Goal: Use online tool/utility: Utilize a website feature to perform a specific function

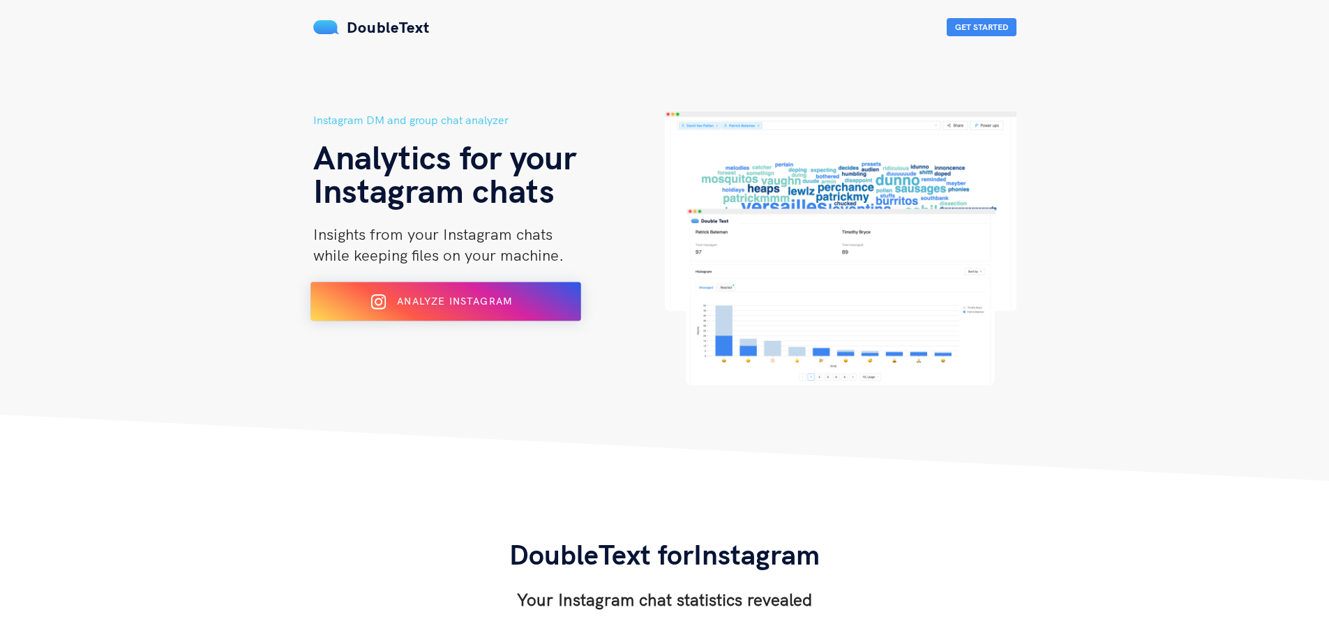
click at [555, 309] on div "Analyze Instagram" at bounding box center [445, 302] width 220 height 22
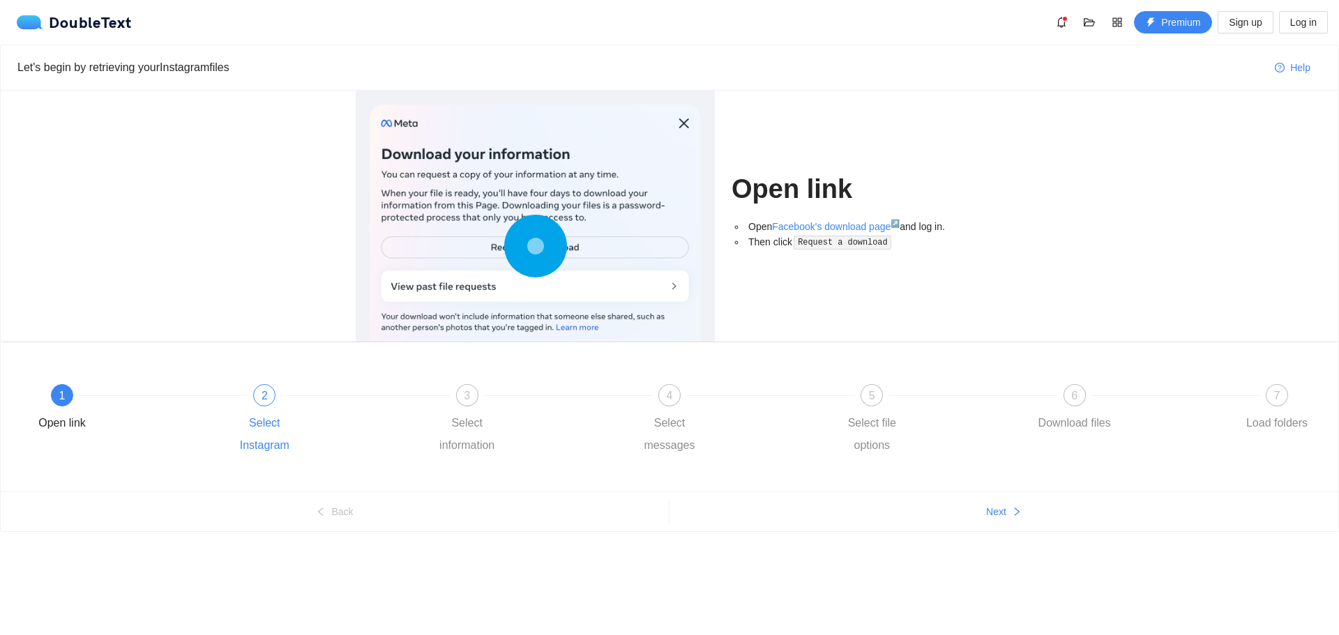
click at [322, 398] on div "2 Select Instagram" at bounding box center [325, 420] width 202 height 73
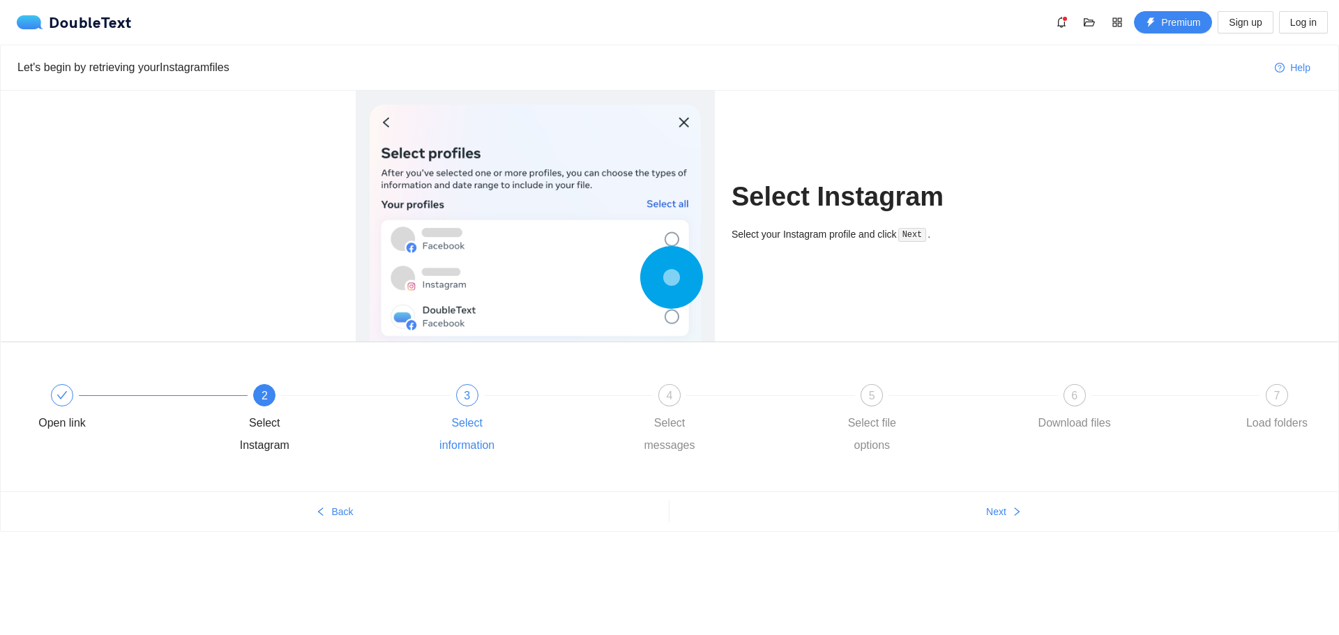
click at [469, 416] on div "Select information" at bounding box center [467, 434] width 81 height 45
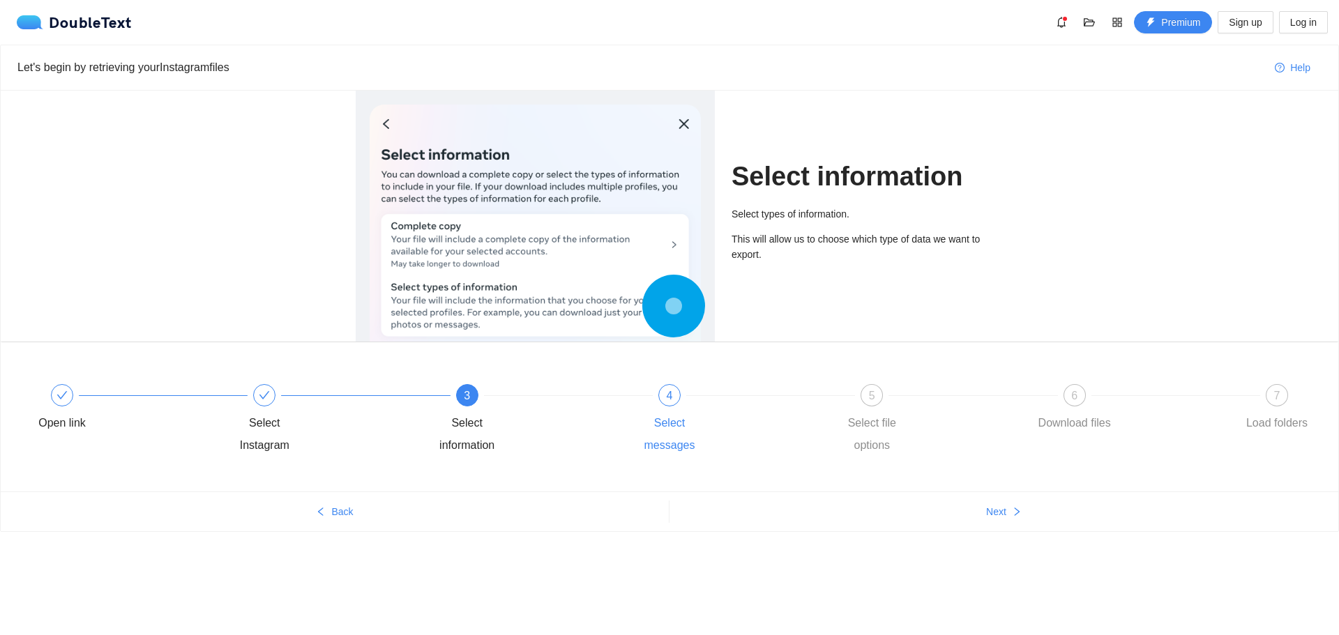
click at [656, 416] on div "Select messages" at bounding box center [669, 434] width 81 height 45
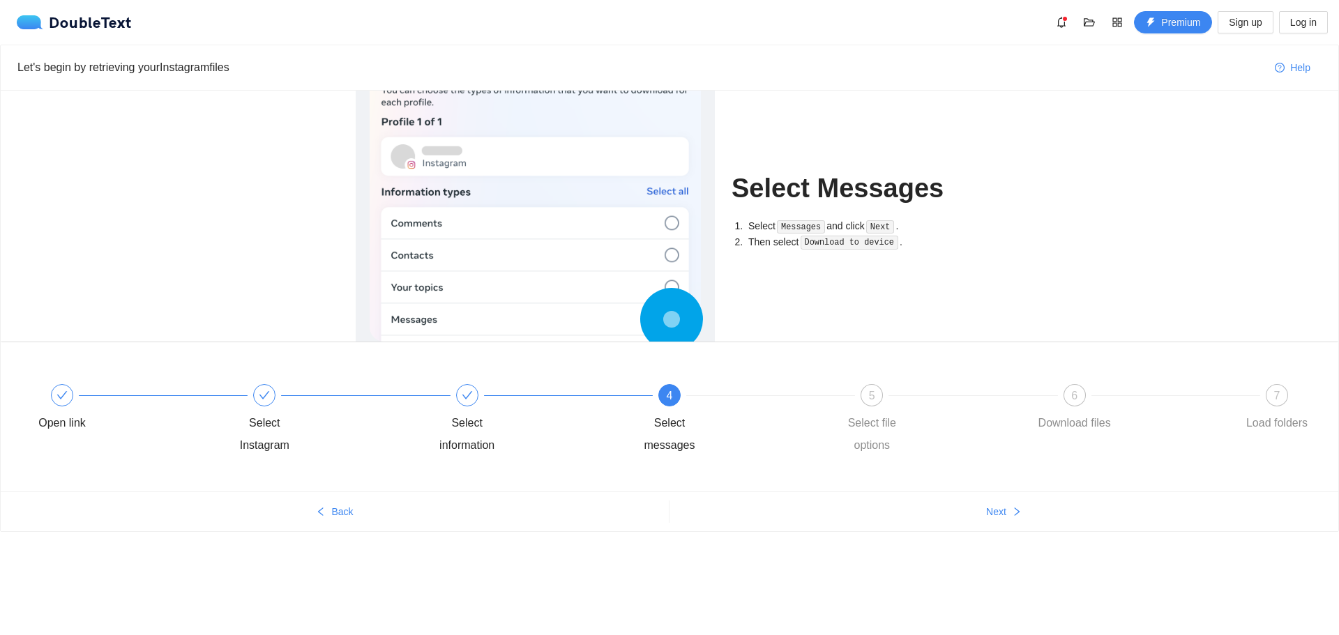
click at [815, 433] on div "4 Select messages" at bounding box center [730, 420] width 202 height 73
click at [857, 431] on div "Select file options" at bounding box center [872, 434] width 81 height 45
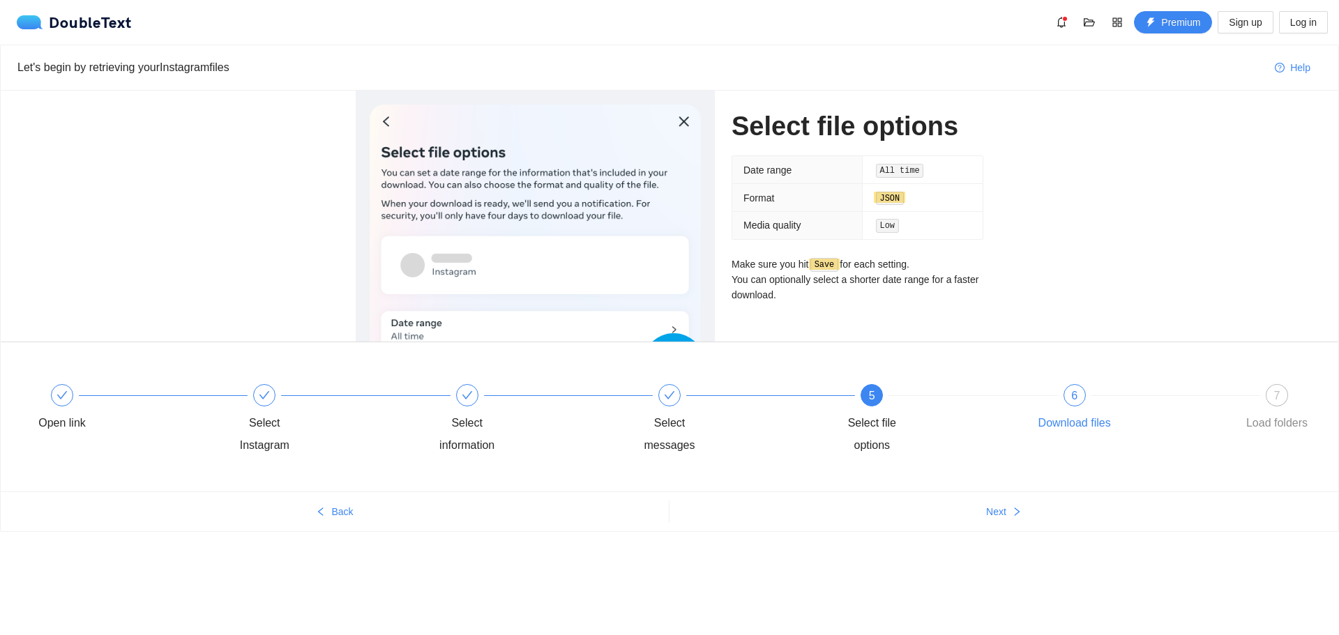
click at [1055, 427] on div "Download files" at bounding box center [1075, 423] width 73 height 22
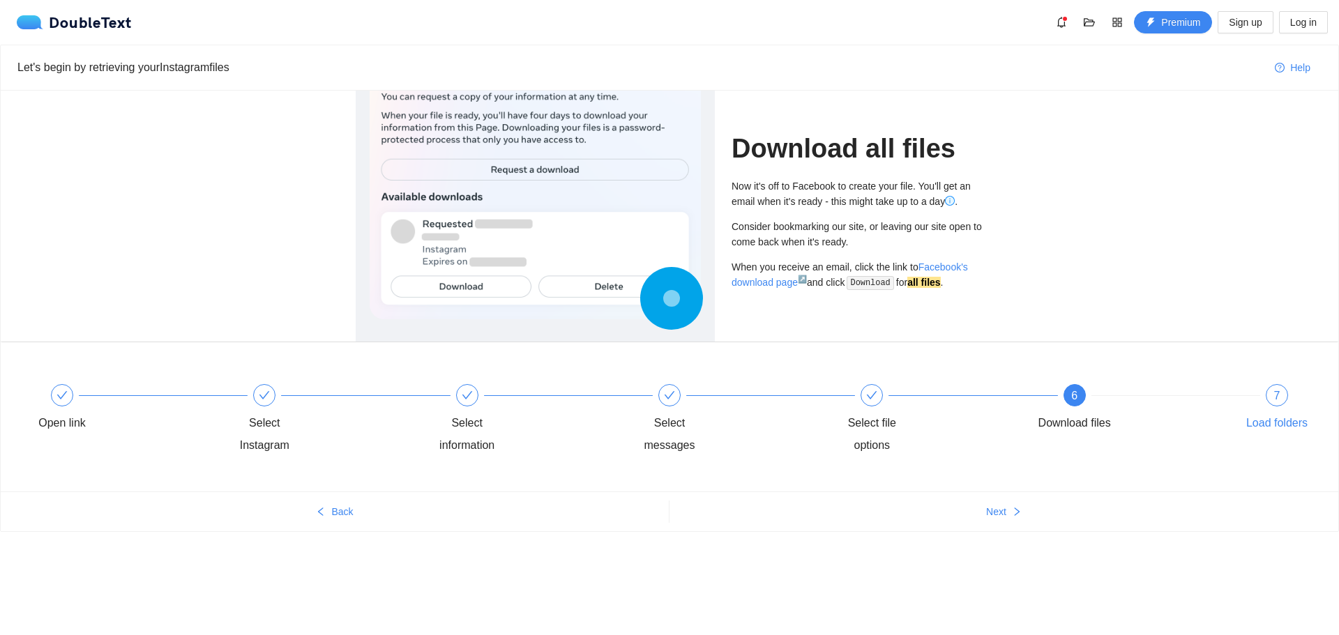
click at [1248, 425] on div "Load folders" at bounding box center [1277, 423] width 61 height 22
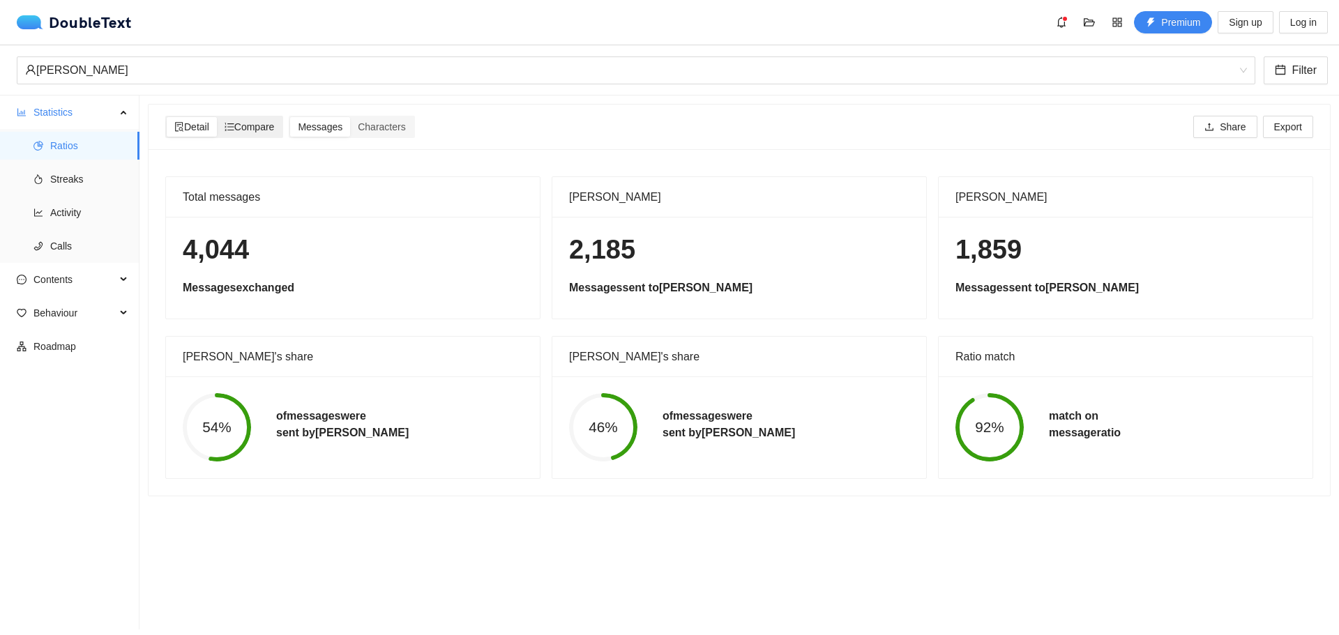
click at [252, 130] on span "Compare" at bounding box center [250, 126] width 50 height 11
click at [217, 117] on input "Compare" at bounding box center [217, 117] width 0 height 0
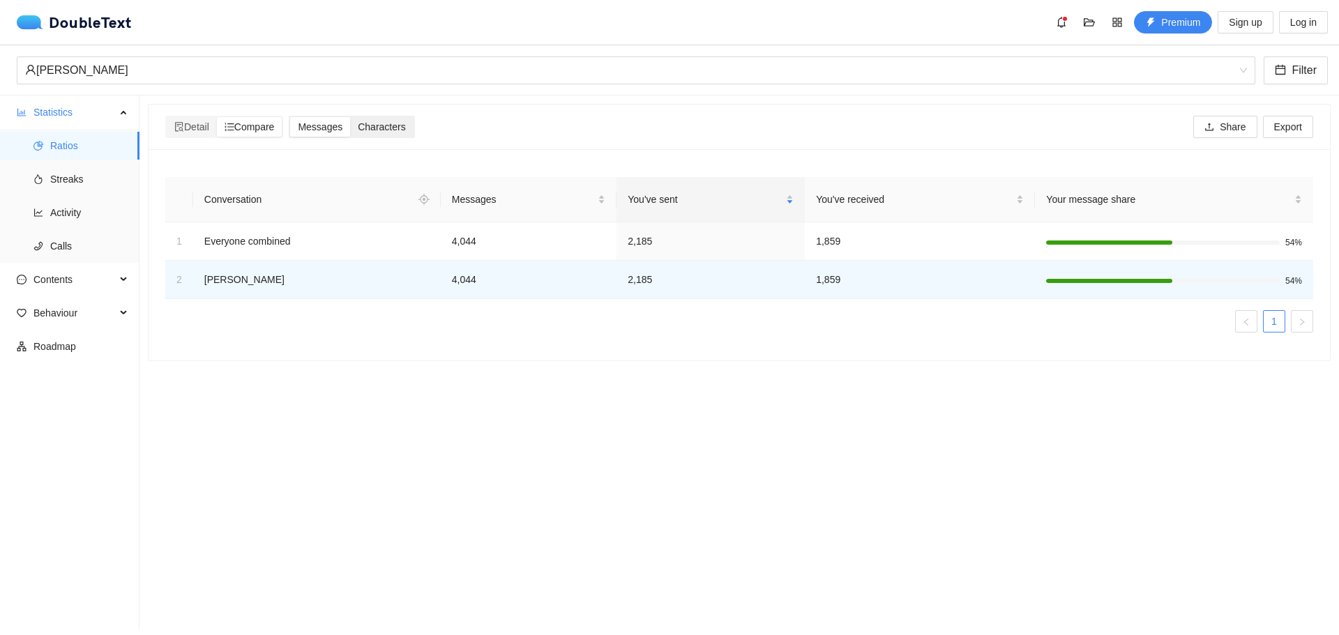
click at [382, 131] on span "Characters" at bounding box center [381, 126] width 47 height 11
click at [350, 117] on input "Characters" at bounding box center [350, 117] width 0 height 0
drag, startPoint x: 349, startPoint y: 133, endPoint x: 338, endPoint y: 133, distance: 10.5
click at [348, 133] on div "Messages" at bounding box center [320, 127] width 60 height 20
click at [290, 117] on input "Messages" at bounding box center [290, 117] width 0 height 0
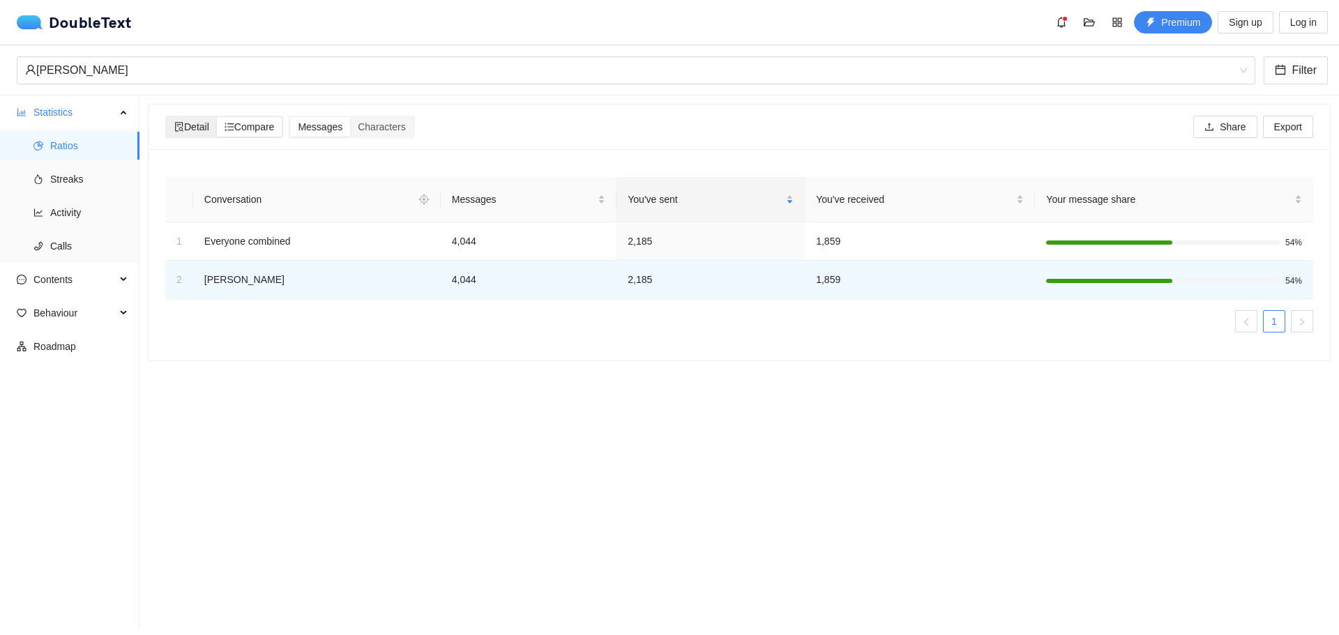
click at [178, 126] on icon "file-search" at bounding box center [179, 127] width 8 height 10
click at [167, 117] on input "Detail" at bounding box center [167, 117] width 0 height 0
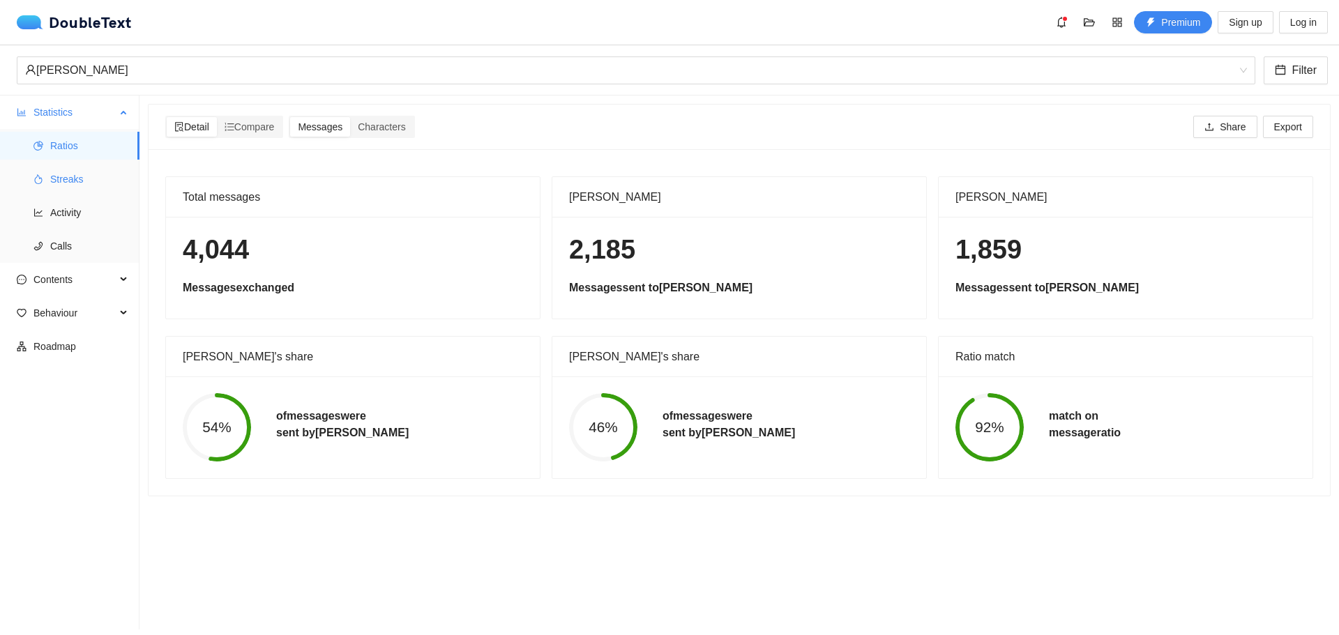
click at [79, 168] on span "Streaks" at bounding box center [89, 179] width 78 height 28
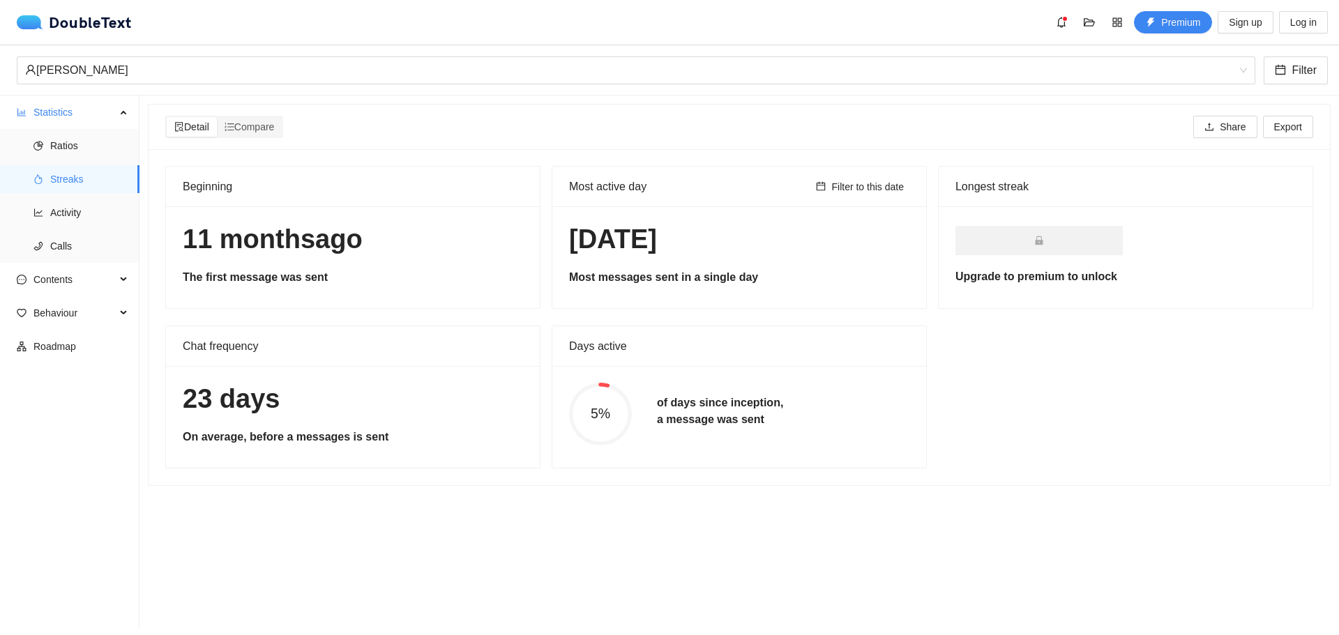
drag, startPoint x: 639, startPoint y: 409, endPoint x: 760, endPoint y: 433, distance: 123.1
click at [759, 433] on div "5% of days since inception, a message was sent" at bounding box center [740, 414] width 366 height 63
click at [750, 428] on div at bounding box center [750, 428] width 0 height 0
click at [763, 432] on div "of days since inception, a message was sent" at bounding box center [720, 414] width 151 height 39
drag, startPoint x: 763, startPoint y: 432, endPoint x: 797, endPoint y: 349, distance: 88.9
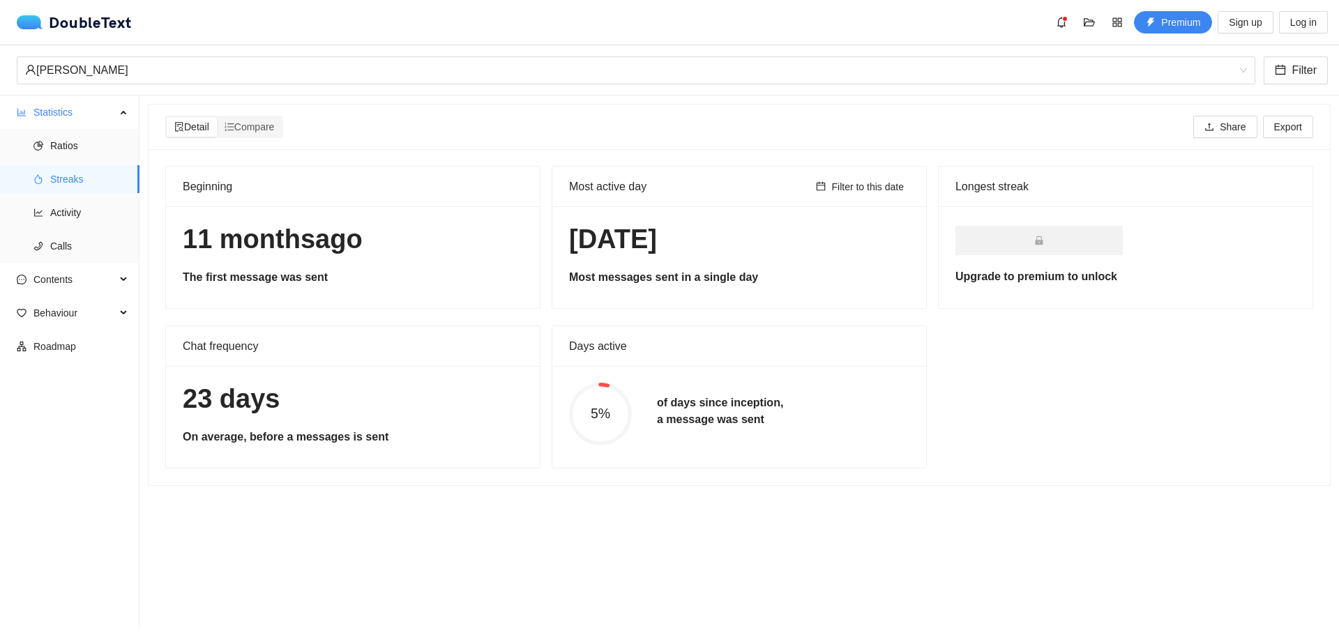
click at [797, 349] on div "Days active 5% of days since inception, a message was sent" at bounding box center [739, 397] width 375 height 143
click at [797, 349] on div "Days active" at bounding box center [739, 346] width 340 height 40
click at [862, 293] on div "[DATE] Most messages sent in a single day" at bounding box center [739, 257] width 374 height 102
click at [40, 201] on li "Activity" at bounding box center [70, 213] width 140 height 28
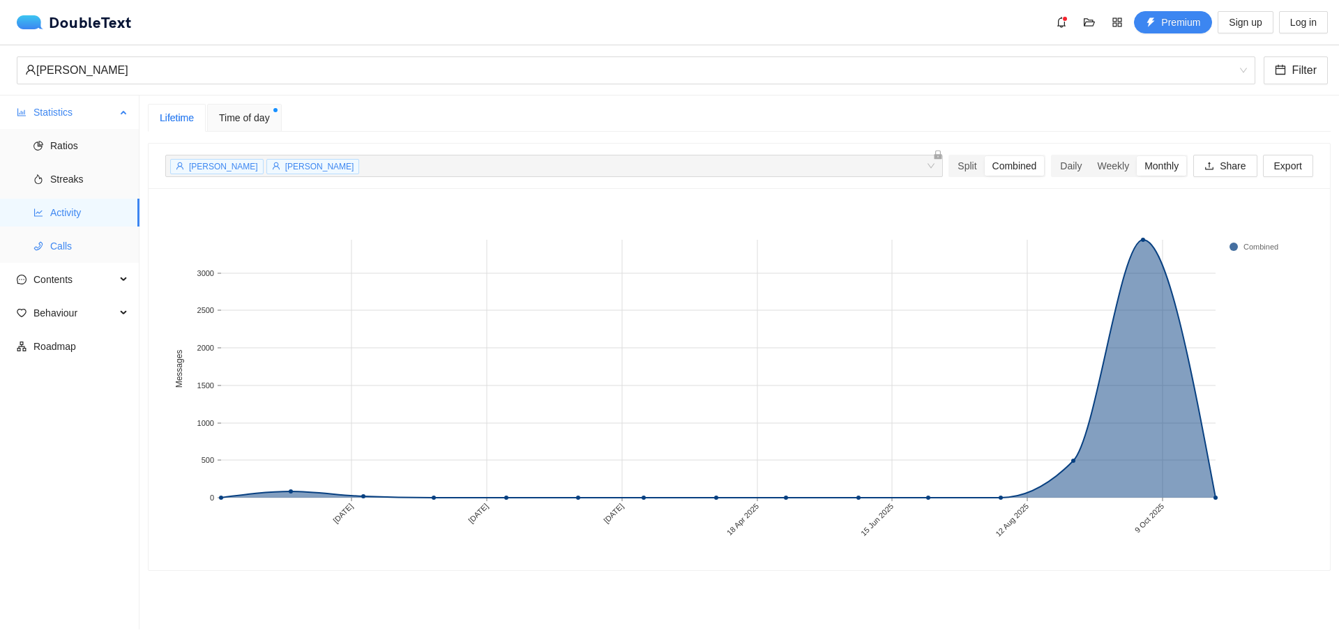
click at [107, 245] on span "Calls" at bounding box center [89, 246] width 78 height 28
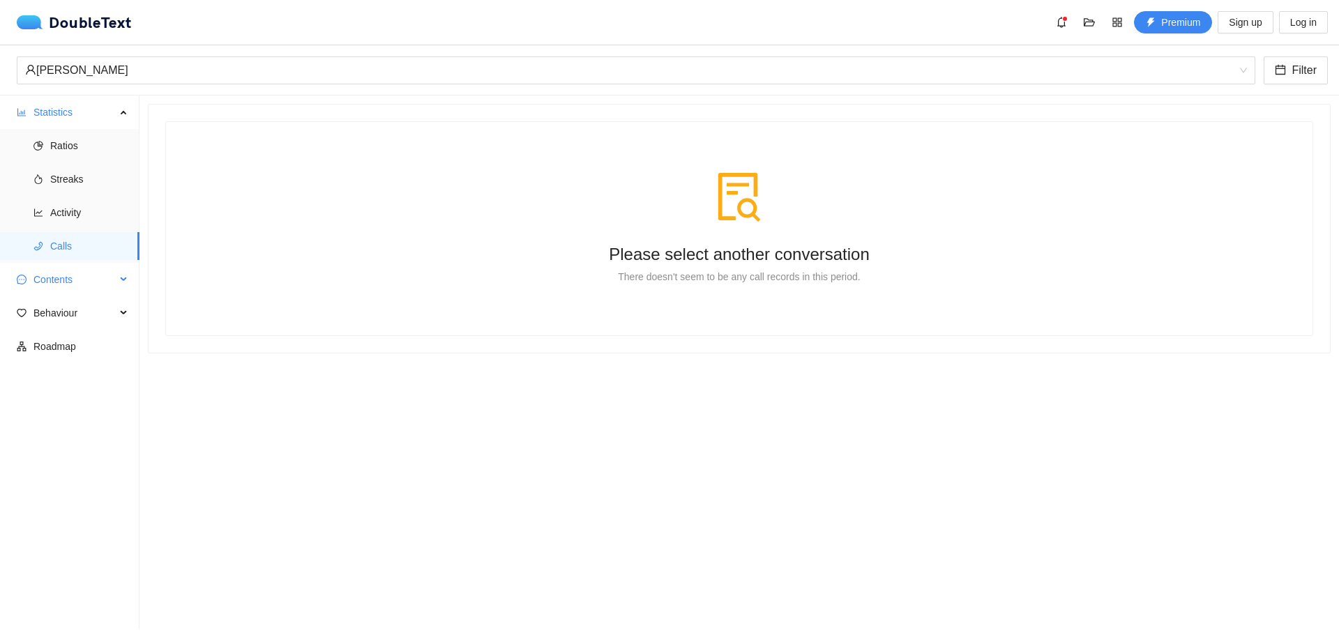
click at [93, 283] on span "Contents" at bounding box center [74, 280] width 82 height 28
click at [83, 312] on span "Word Cloud" at bounding box center [89, 313] width 78 height 28
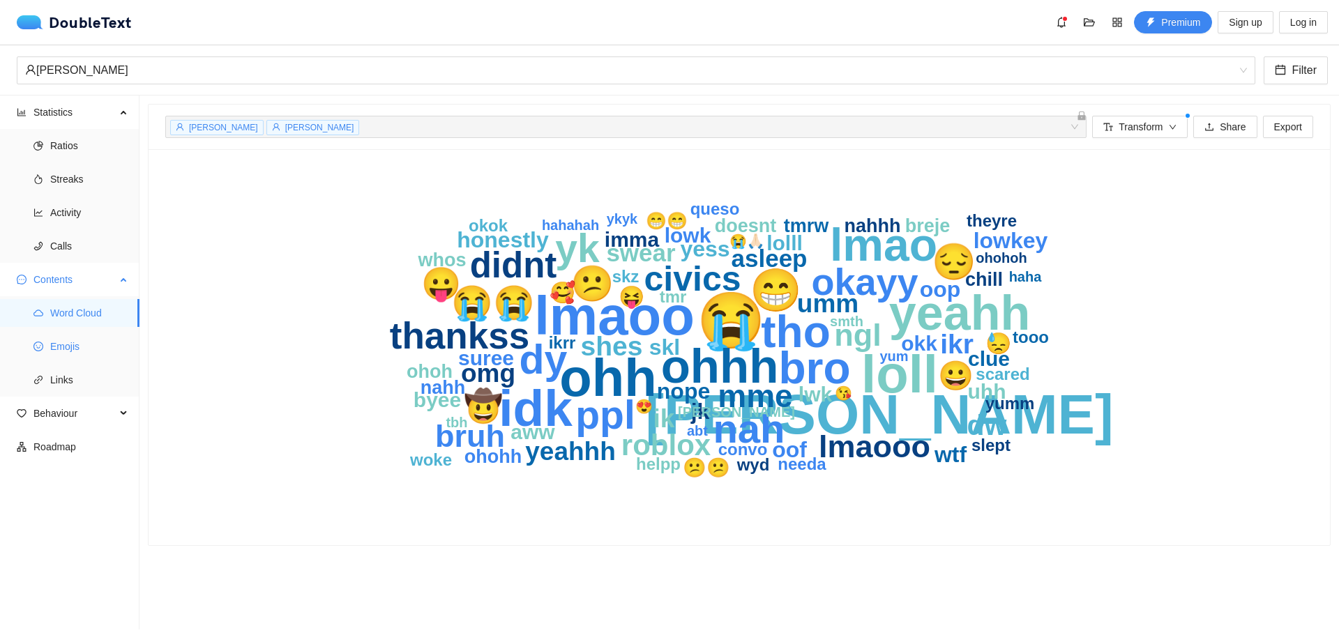
click at [61, 347] on span "Emojis" at bounding box center [89, 347] width 78 height 28
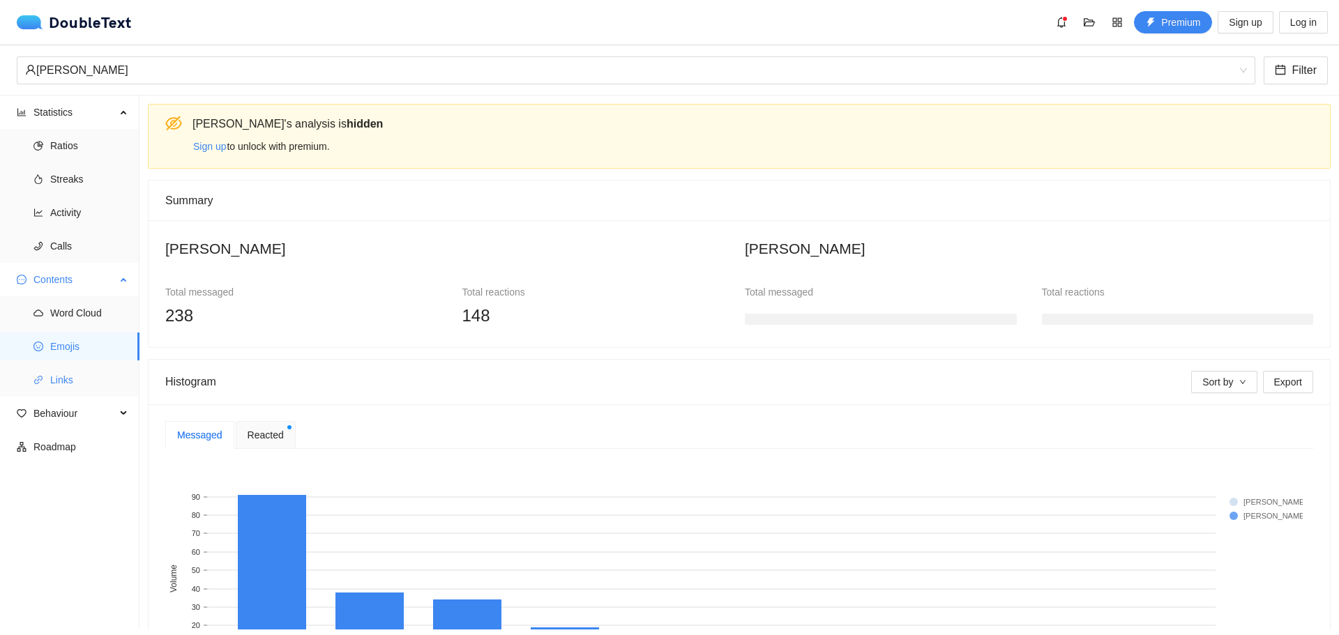
click at [79, 390] on span "Links" at bounding box center [89, 380] width 78 height 28
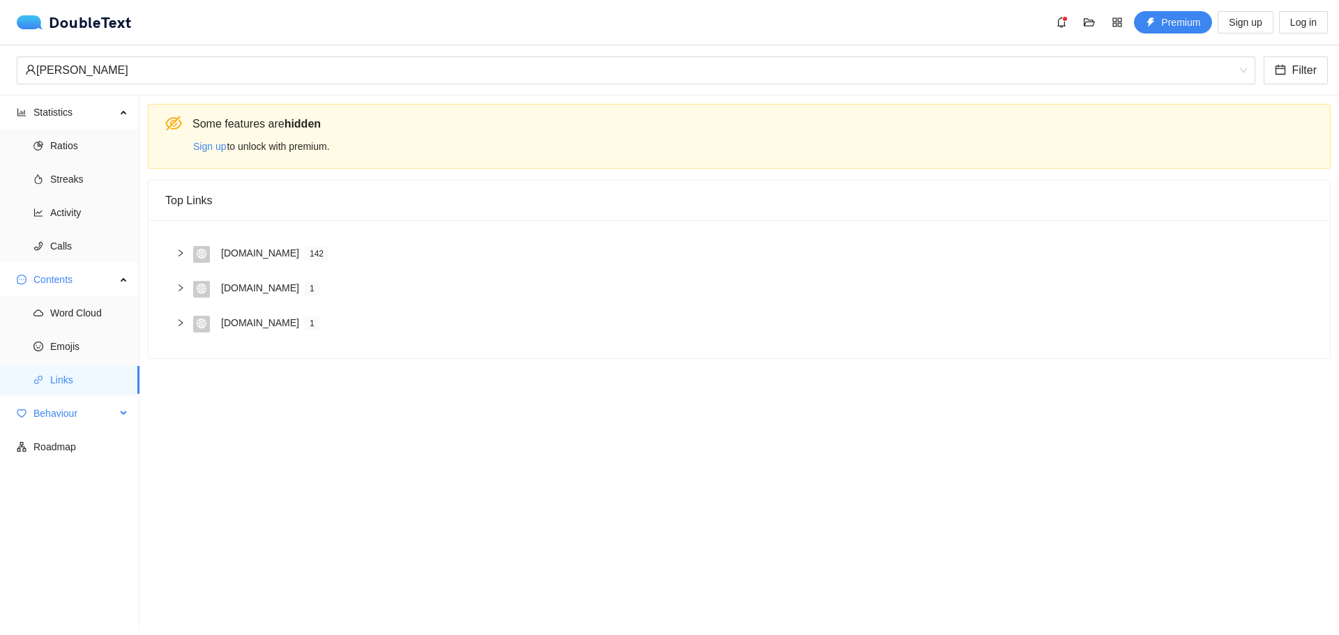
click at [70, 417] on span "Behaviour" at bounding box center [74, 414] width 82 height 28
click at [70, 437] on span "Engagement" at bounding box center [89, 447] width 78 height 28
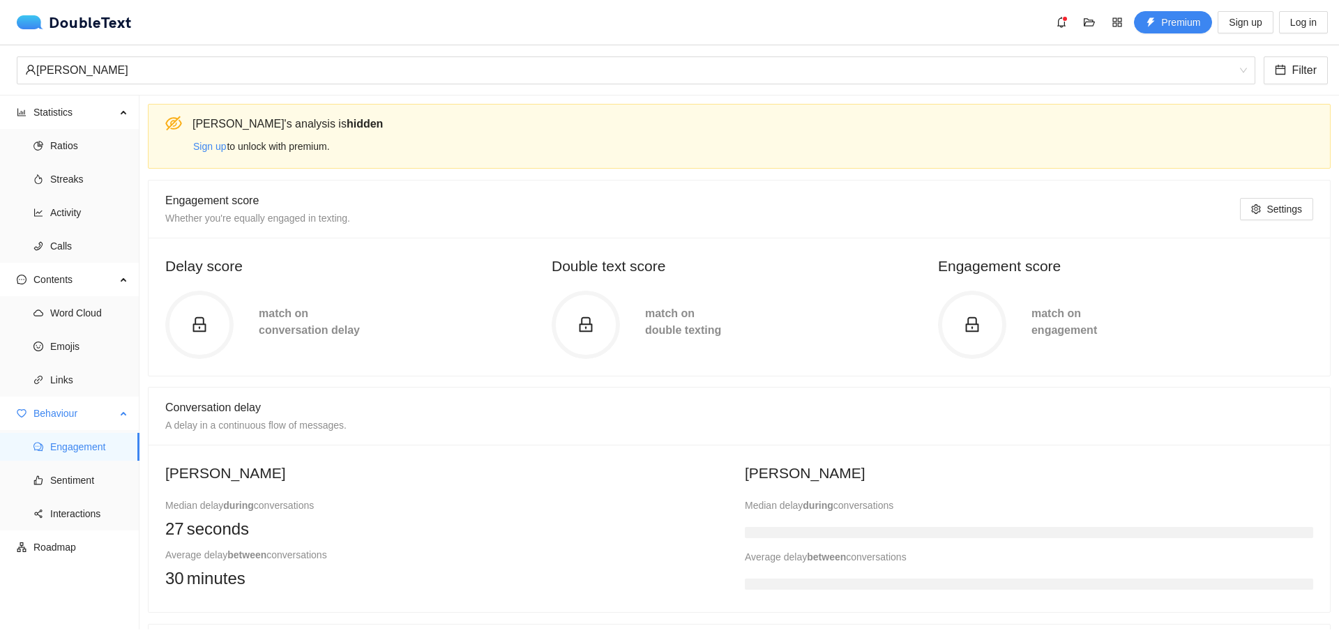
click at [106, 465] on ul "Engagement Sentiment Interactions" at bounding box center [69, 480] width 139 height 100
click at [83, 475] on span "Sentiment" at bounding box center [89, 481] width 78 height 28
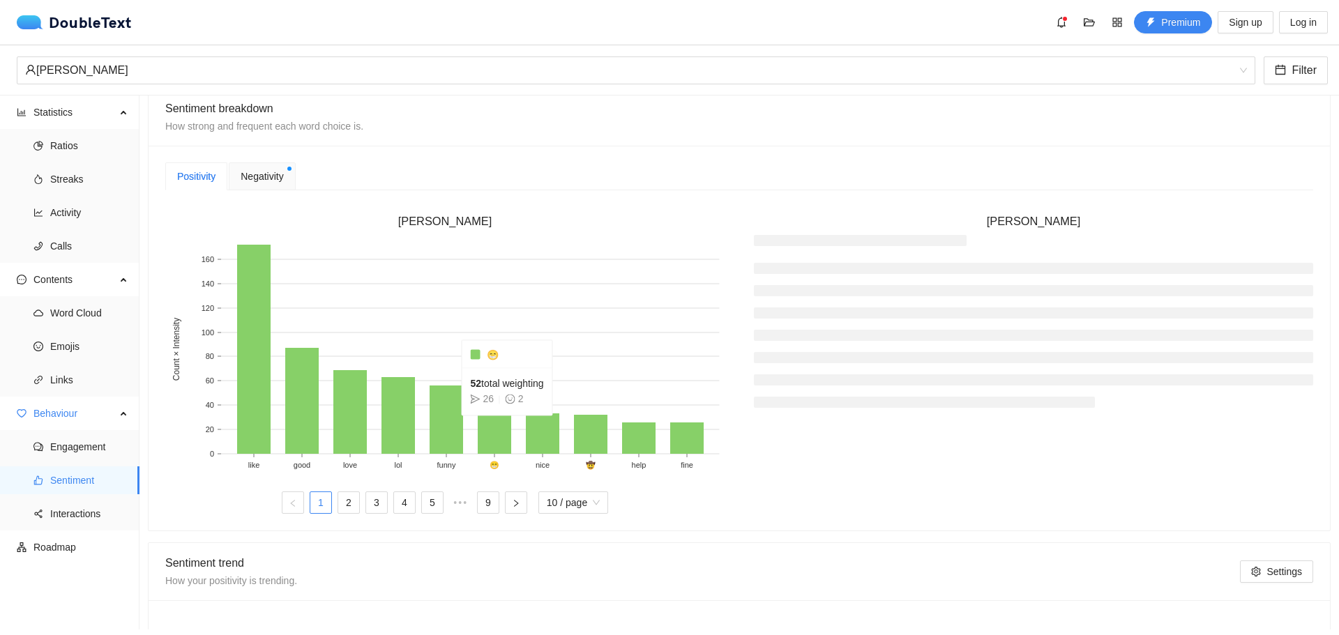
scroll to position [349, 0]
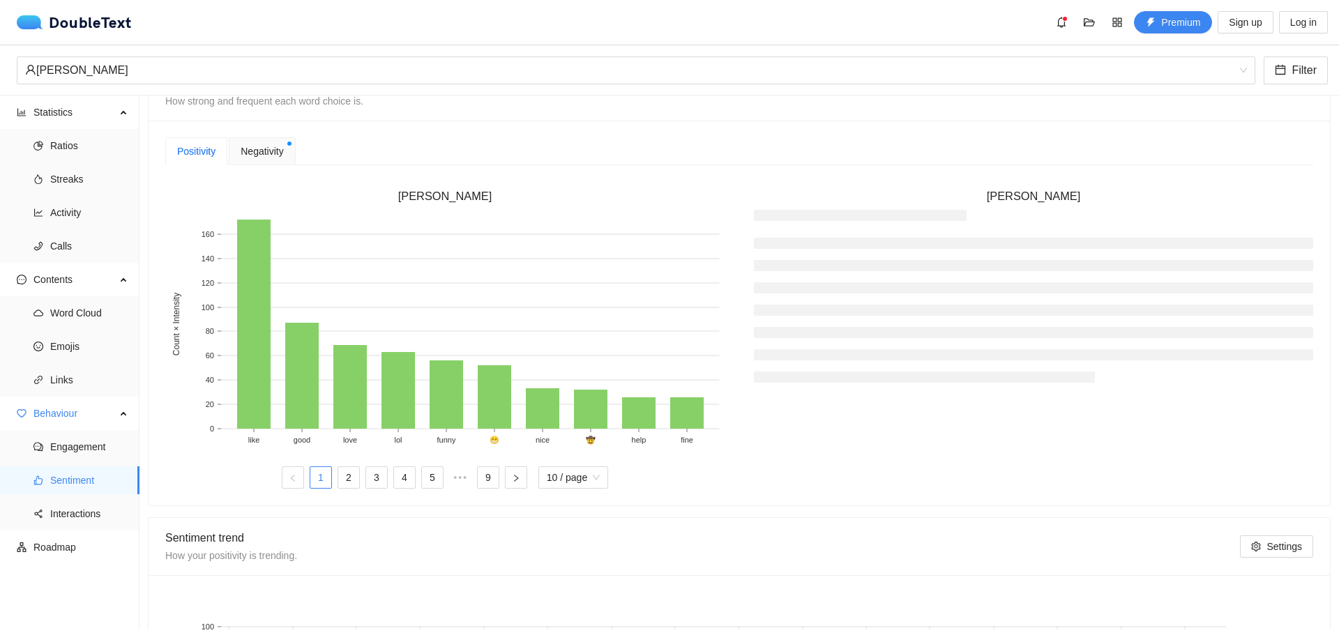
click at [269, 146] on span "Negativity" at bounding box center [262, 151] width 43 height 15
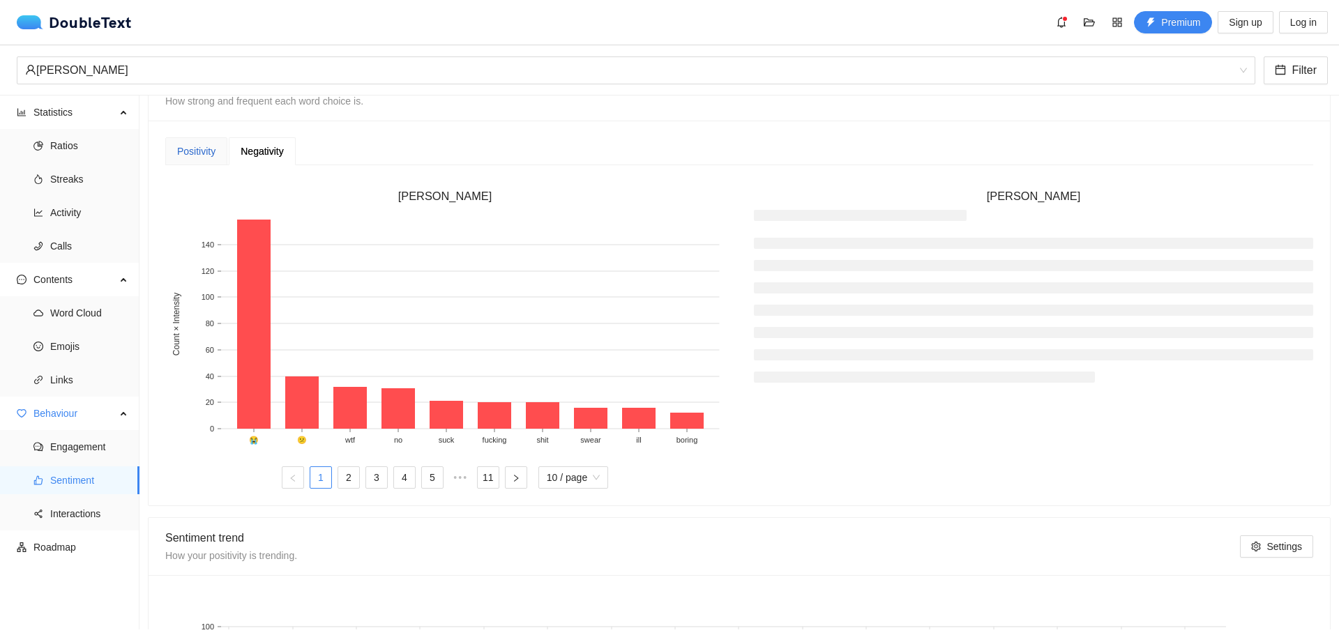
click at [185, 146] on div "Positivity" at bounding box center [196, 151] width 38 height 15
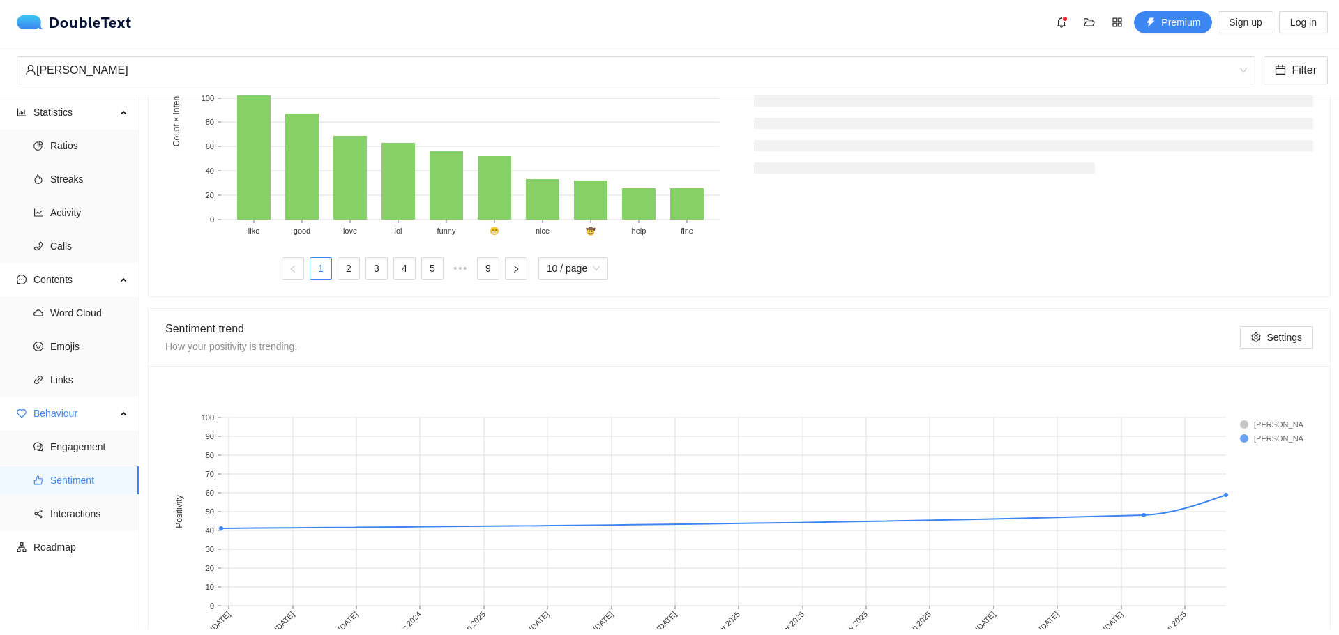
scroll to position [626, 0]
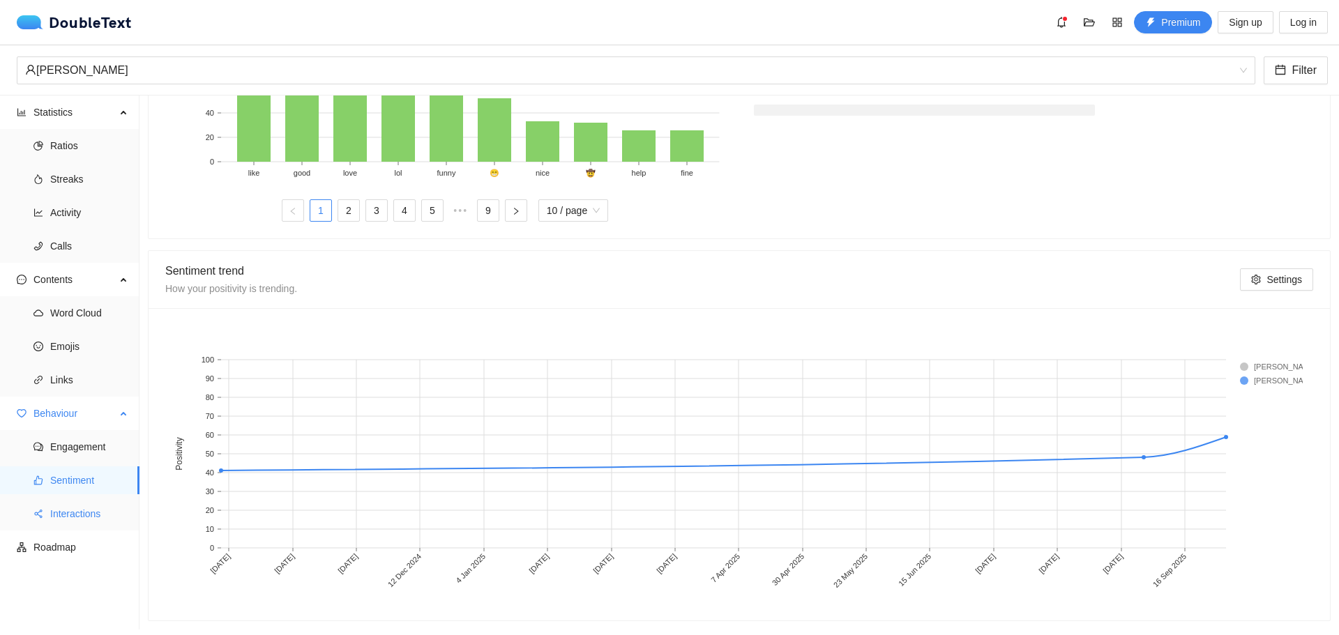
click at [94, 508] on span "Interactions" at bounding box center [89, 514] width 78 height 28
